Goal: Transaction & Acquisition: Purchase product/service

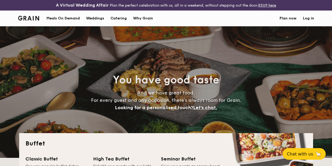
select select
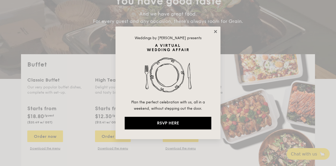
click at [215, 31] on icon at bounding box center [215, 31] width 3 height 3
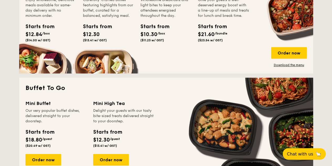
scroll to position [300, 0]
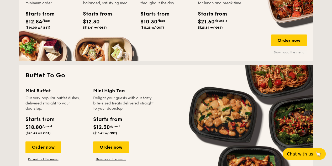
click at [288, 54] on link "Download the menu" at bounding box center [289, 52] width 36 height 4
click at [283, 45] on div "Order now" at bounding box center [289, 40] width 36 height 12
click at [286, 44] on div "Order now" at bounding box center [289, 40] width 36 height 12
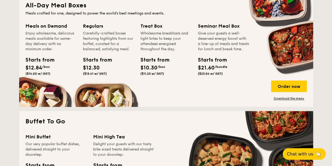
scroll to position [221, 0]
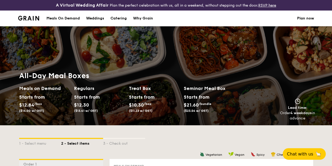
click at [117, 23] on div "Catering" at bounding box center [119, 19] width 16 height 16
select select
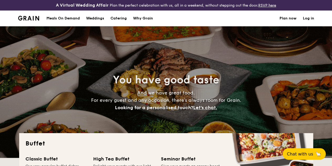
click at [148, 24] on div "Why Grain" at bounding box center [143, 19] width 20 height 16
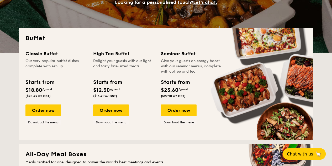
scroll to position [184, 0]
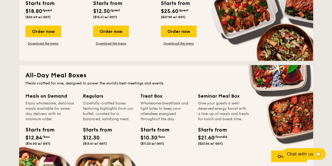
click at [283, 80] on h2 "All-Day Meal Boxes" at bounding box center [165, 75] width 281 height 8
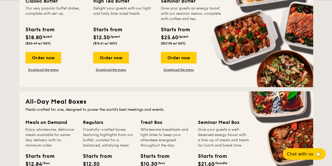
scroll to position [105, 0]
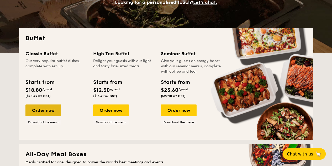
click at [51, 116] on div "Order now" at bounding box center [43, 110] width 36 height 12
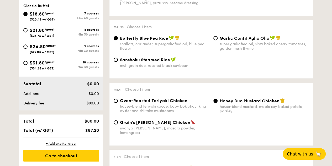
scroll to position [236, 0]
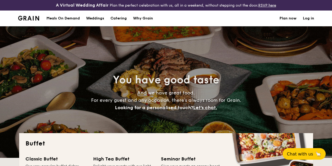
select select
click at [148, 23] on div "Why Grain" at bounding box center [143, 19] width 20 height 16
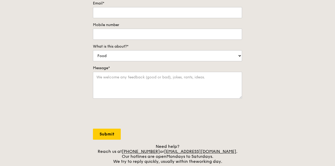
scroll to position [158, 0]
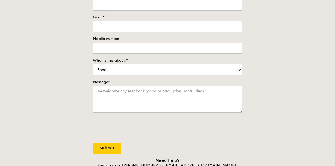
scroll to position [53, 0]
